Goal: Task Accomplishment & Management: Manage account settings

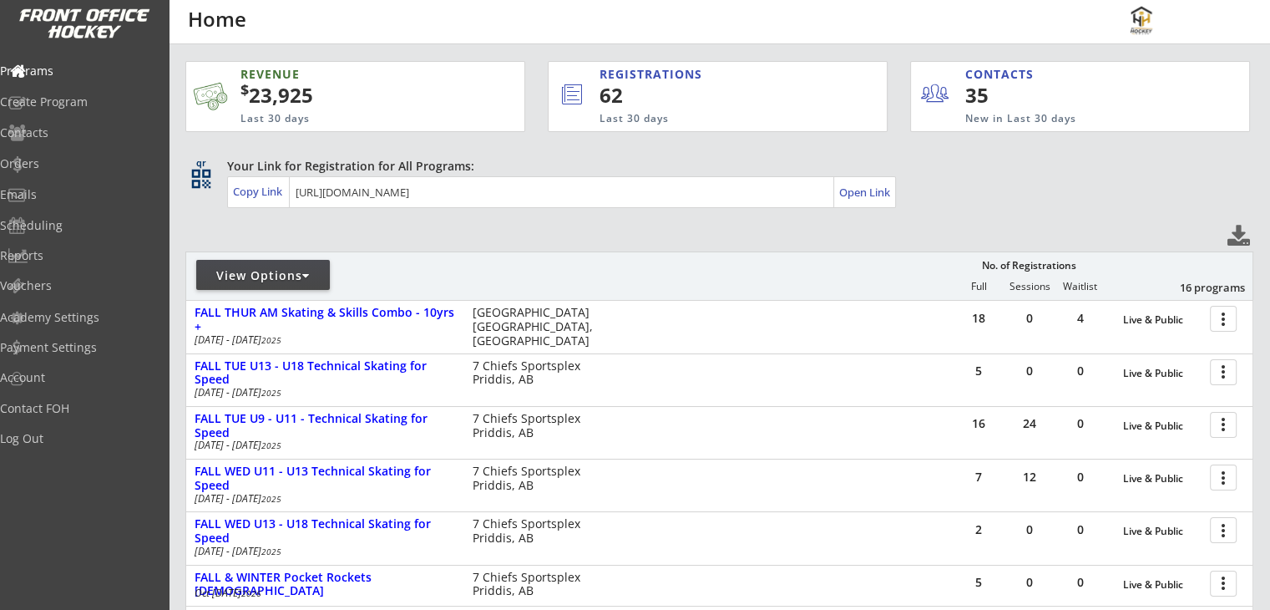
click at [1094, 192] on div "Your Link for Registration for All Programs: Copy Link Open Link" at bounding box center [740, 183] width 1026 height 50
drag, startPoint x: 1094, startPoint y: 192, endPoint x: 1092, endPoint y: 158, distance: 34.3
click at [1092, 158] on div "Your Link for Registration for All Programs: Copy Link Open Link" at bounding box center [740, 183] width 1026 height 50
click at [65, 258] on div "Reports" at bounding box center [79, 256] width 150 height 12
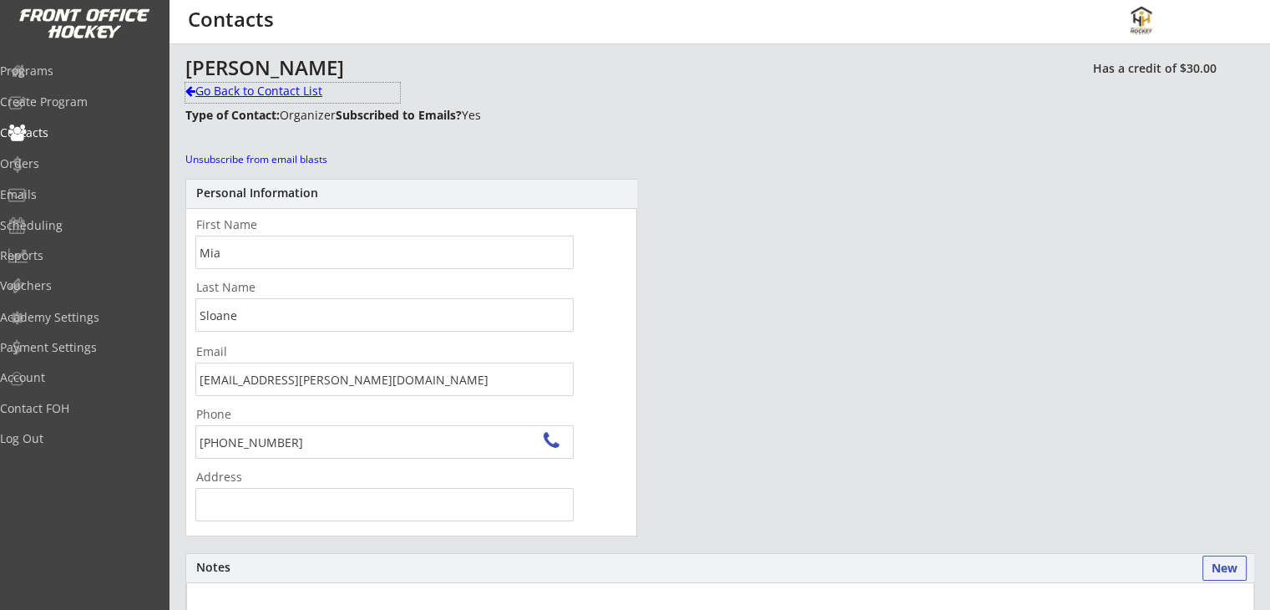
click at [224, 101] on div "Go Back to Contact List" at bounding box center [292, 93] width 215 height 20
type input "Mia"
type input "Sloane"
type input "[EMAIL_ADDRESS][PERSON_NAME][DOMAIN_NAME]"
click at [79, 131] on div "Contacts" at bounding box center [79, 133] width 150 height 12
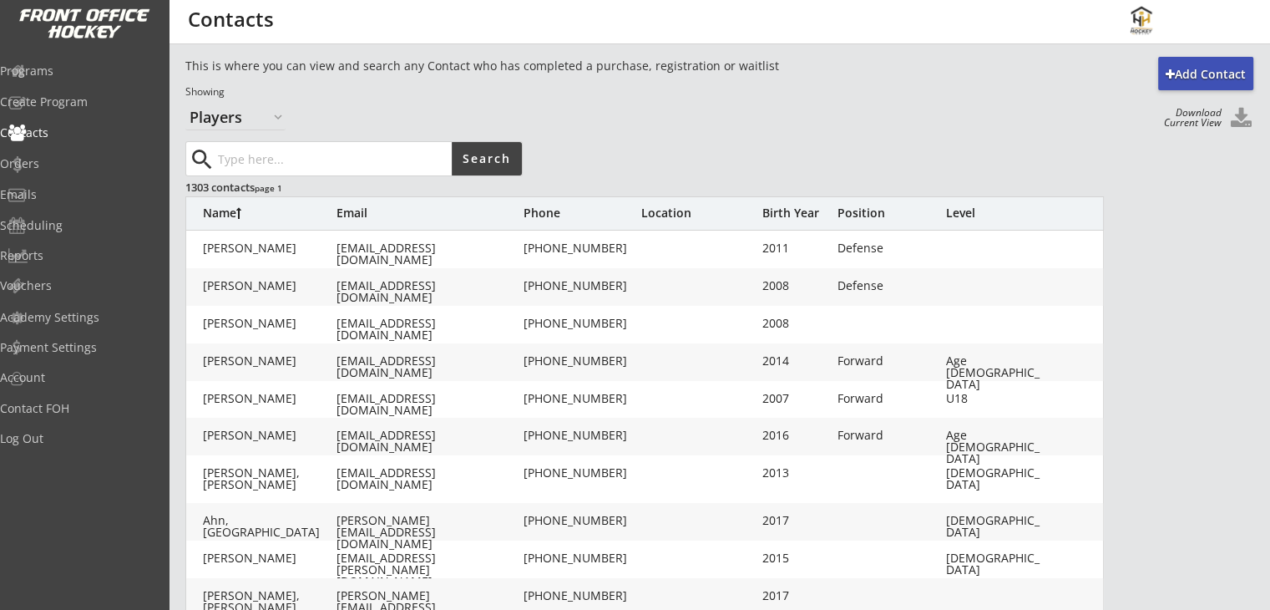
click at [284, 164] on input "input" at bounding box center [333, 158] width 237 height 33
type input "dallyn"
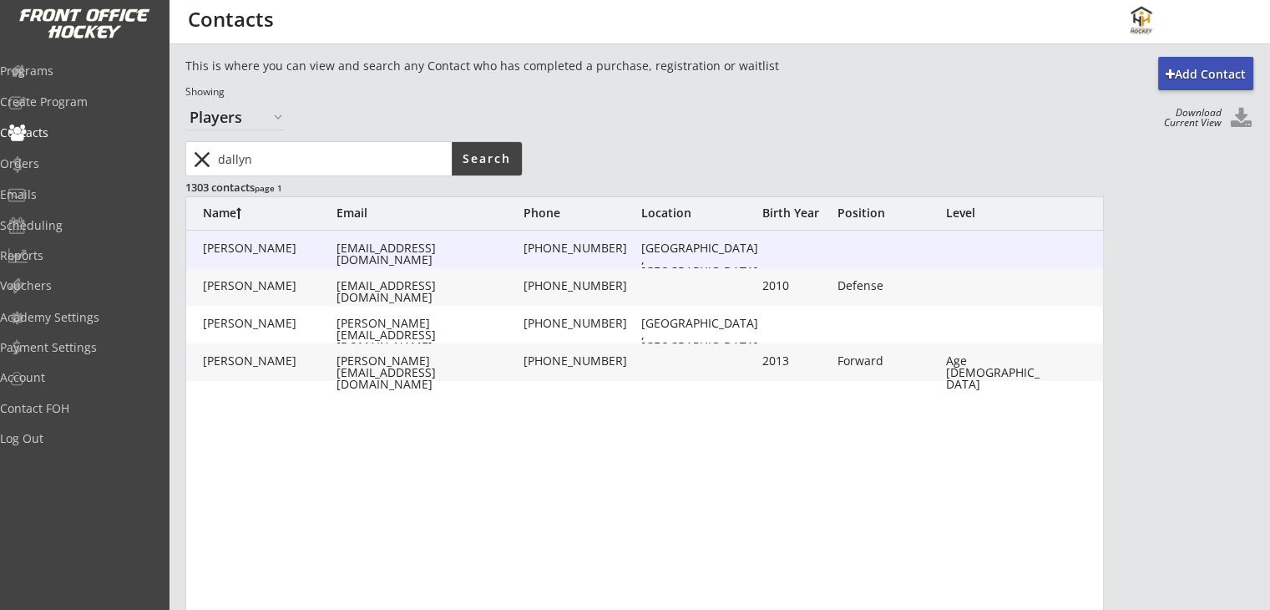
click at [273, 242] on div "Dallyn, Shelley" at bounding box center [270, 248] width 134 height 12
type input "Shelley"
type input "Dallyn"
type input "shelleydallyn9@gmail.com"
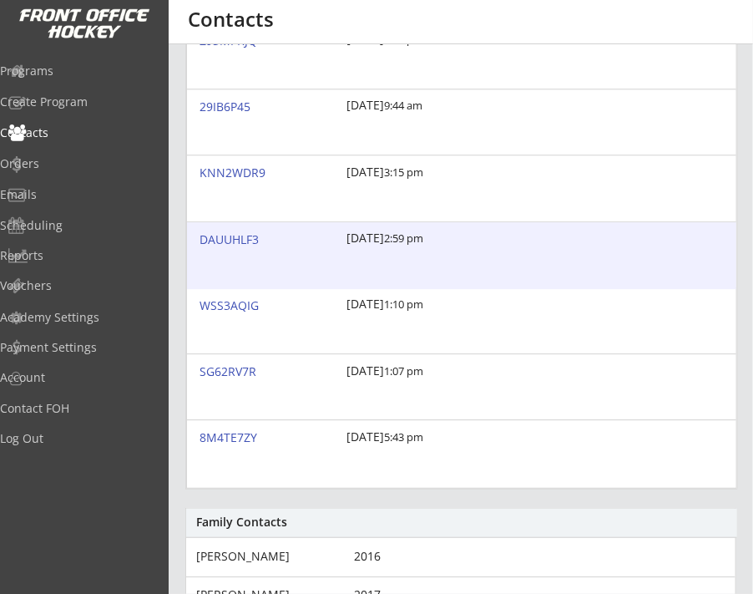
scroll to position [1368, 0]
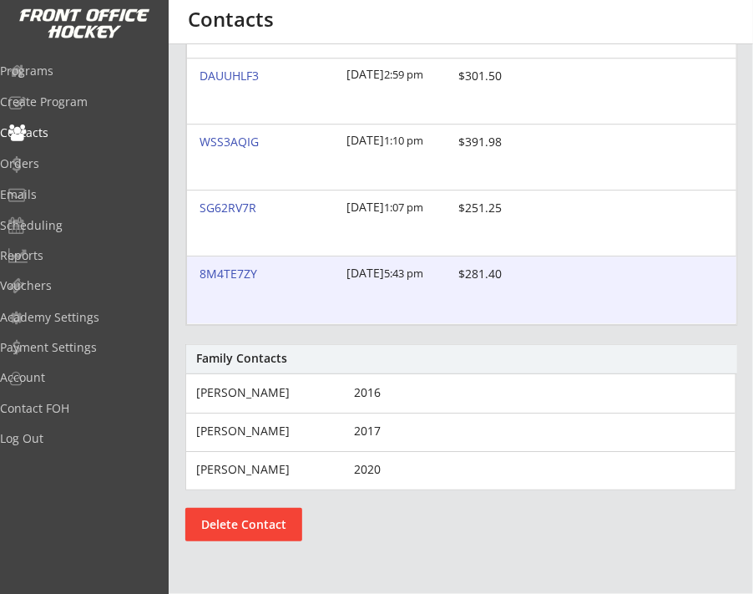
click at [234, 271] on div "8M4TE7ZY" at bounding box center [268, 274] width 137 height 12
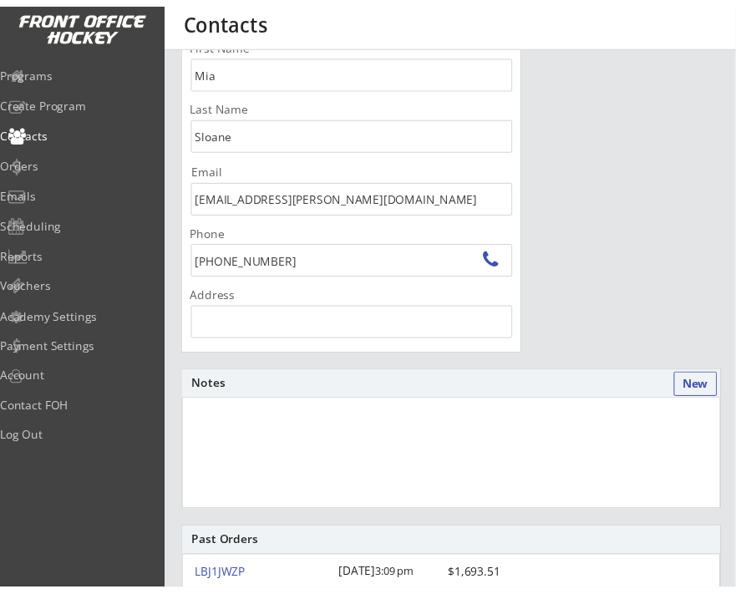
scroll to position [0, 0]
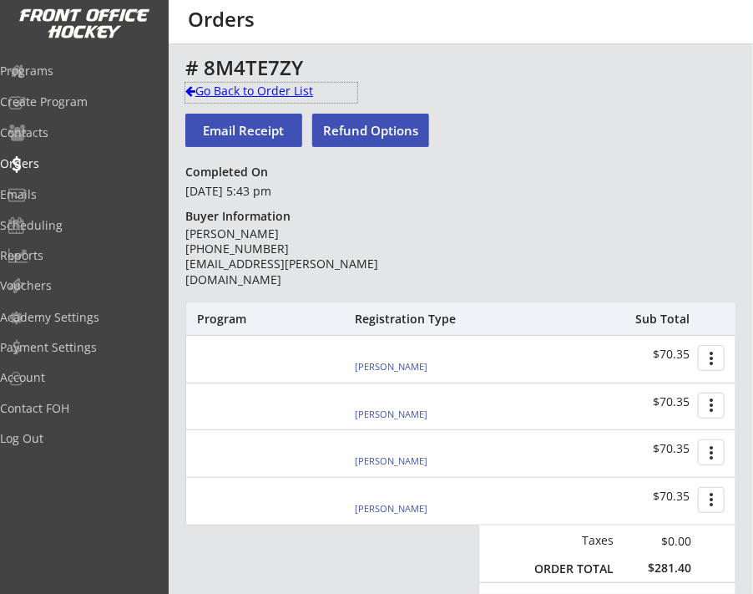
click at [214, 96] on div "Go Back to Order List" at bounding box center [271, 91] width 172 height 17
